Goal: Information Seeking & Learning: Learn about a topic

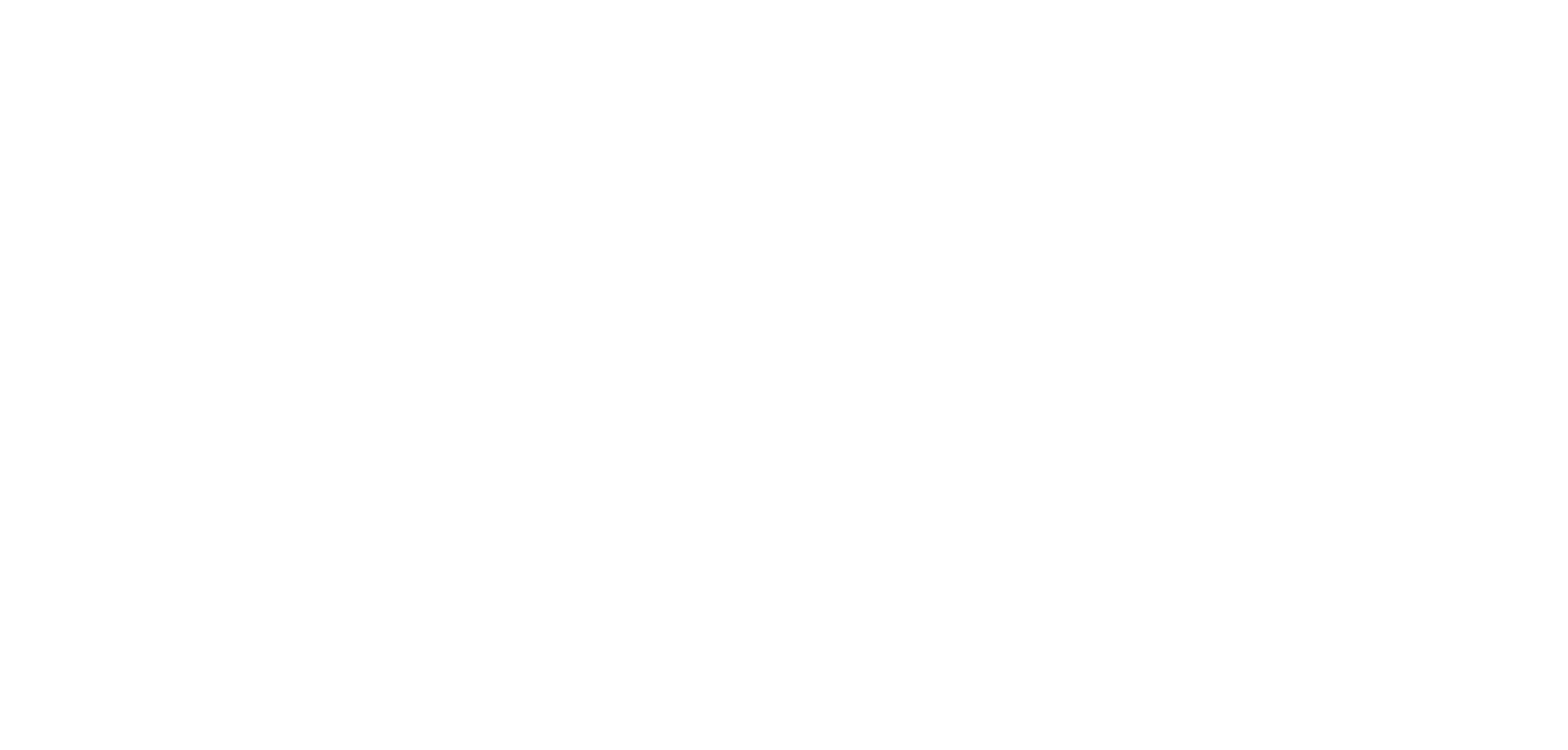
scroll to position [10865, 0]
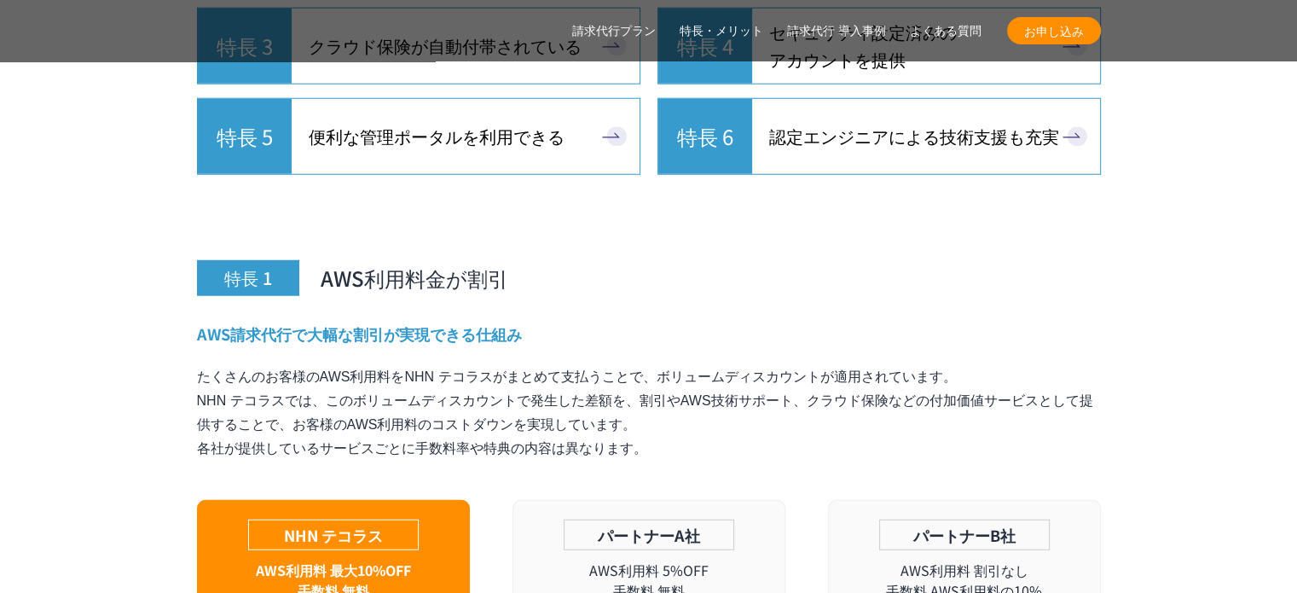
scroll to position [4461, 0]
